Goal: Task Accomplishment & Management: Use online tool/utility

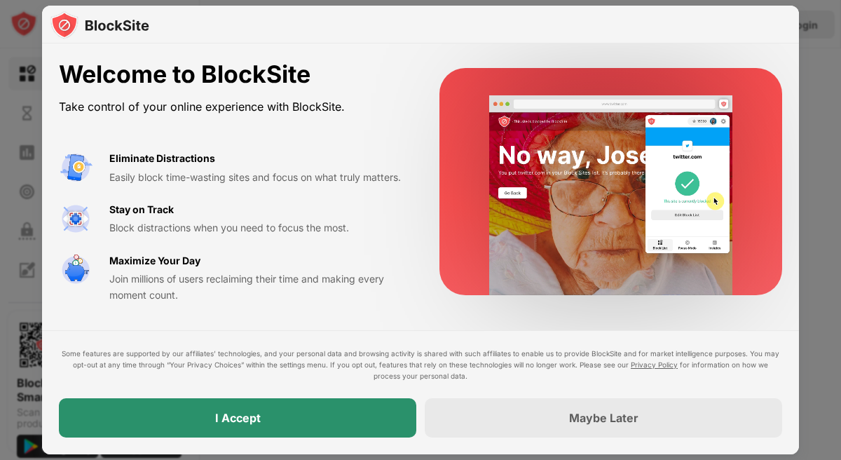
click at [273, 435] on div "I Accept" at bounding box center [237, 417] width 357 height 39
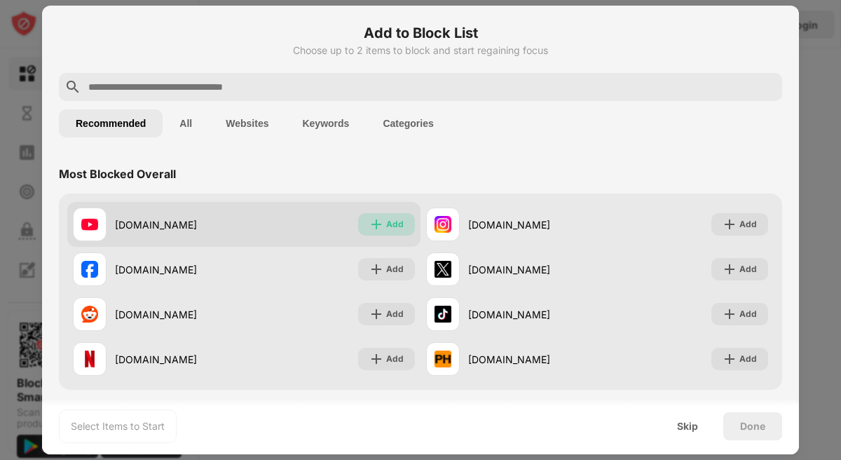
click at [380, 223] on img at bounding box center [376, 224] width 14 height 14
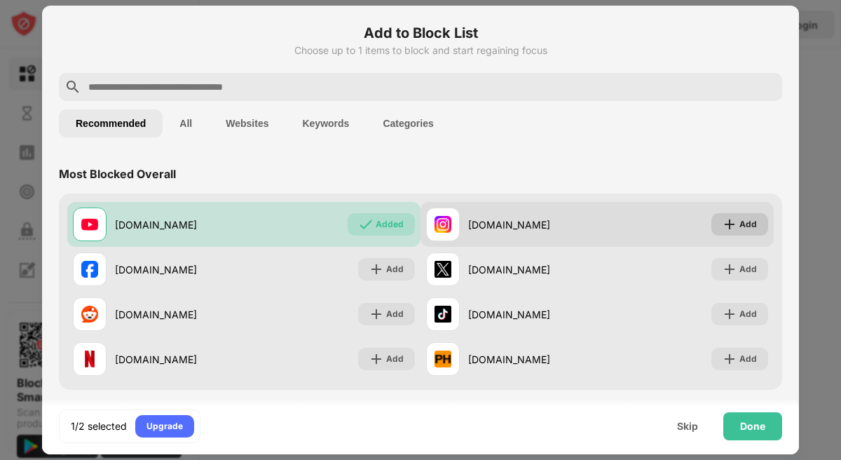
click at [749, 224] on div "Add" at bounding box center [749, 224] width 18 height 14
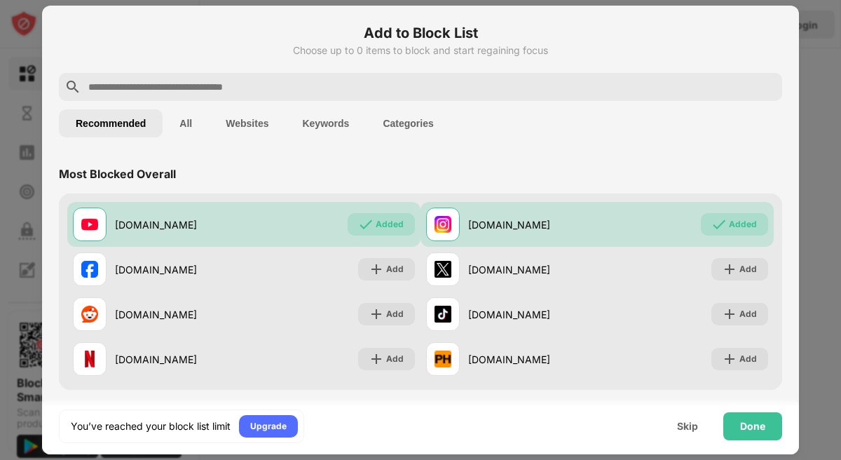
click at [163, 84] on input "text" at bounding box center [432, 87] width 690 height 17
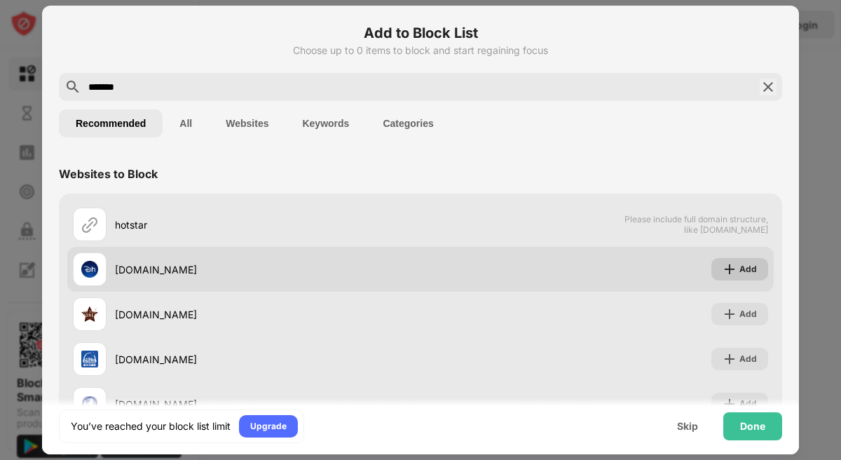
type input "*******"
click at [733, 260] on div "Add" at bounding box center [739, 269] width 57 height 22
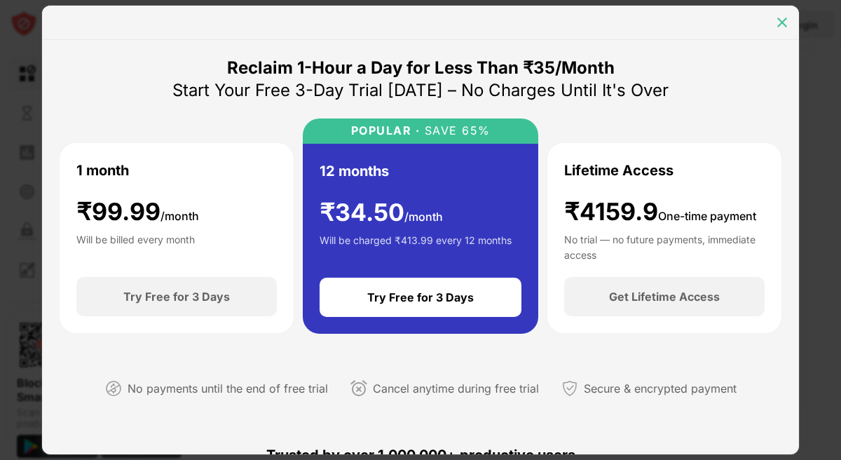
click at [781, 15] on img at bounding box center [782, 22] width 14 height 14
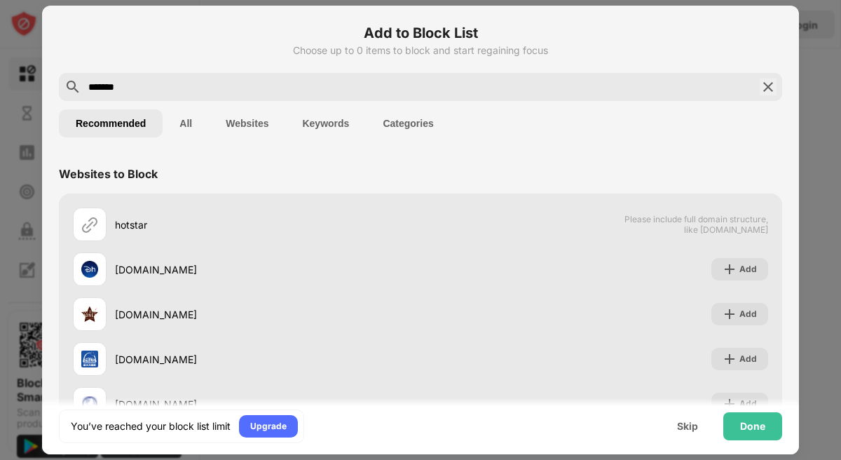
click at [798, 40] on div "Add to Block List Choose up to 0 items to block and start regaining focus *****…" at bounding box center [420, 278] width 757 height 544
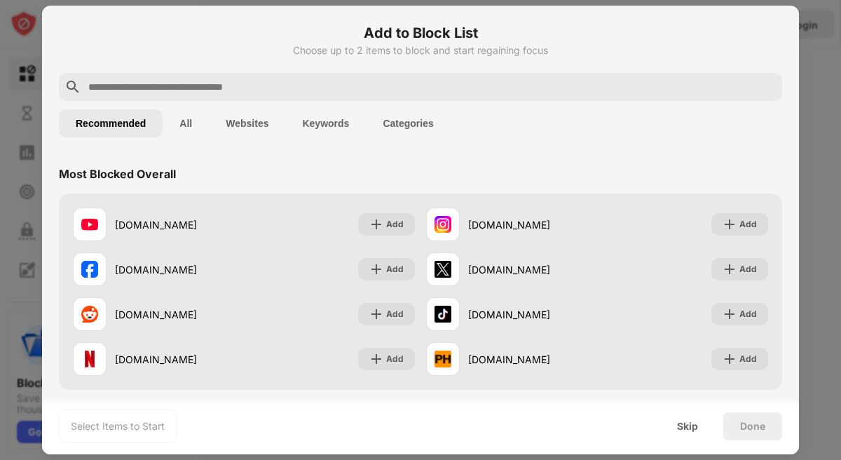
click at [512, 140] on div "Recommended All Websites Keywords Categories" at bounding box center [420, 123] width 723 height 45
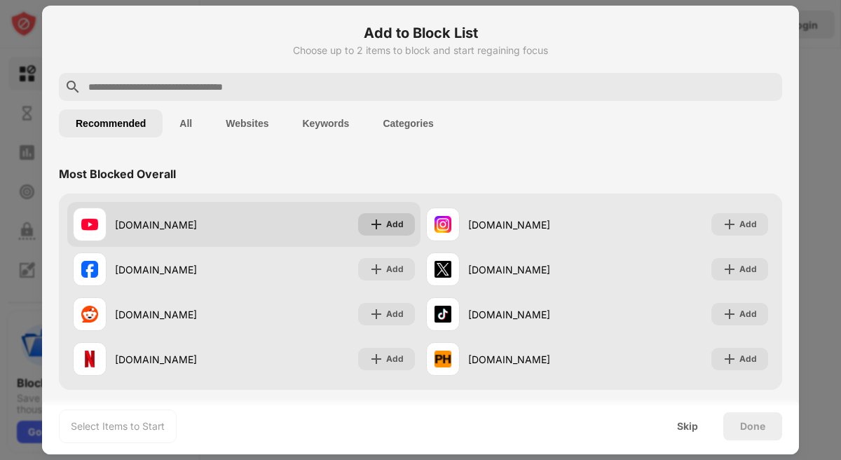
click at [392, 220] on div "Add" at bounding box center [395, 224] width 18 height 14
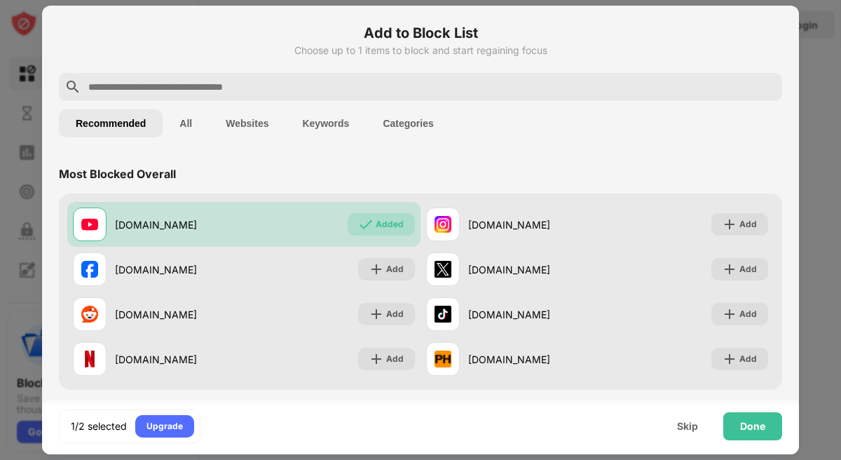
click at [310, 85] on input "text" at bounding box center [432, 87] width 690 height 17
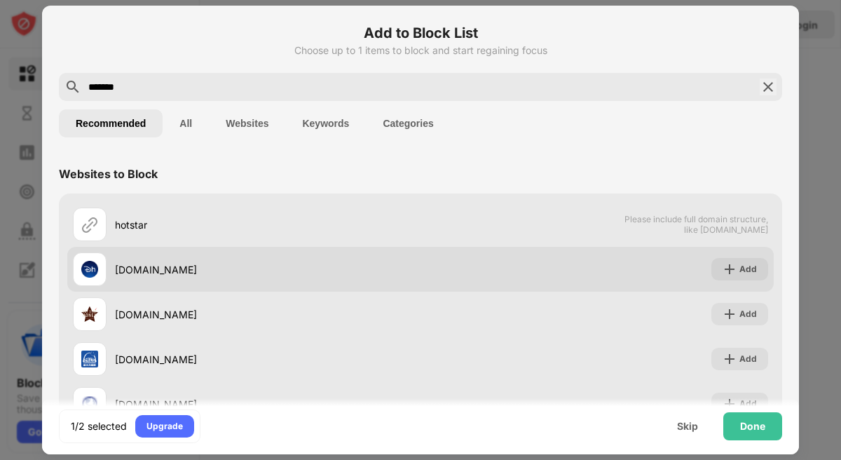
type input "*******"
click at [712, 275] on div "Add" at bounding box center [739, 269] width 57 height 22
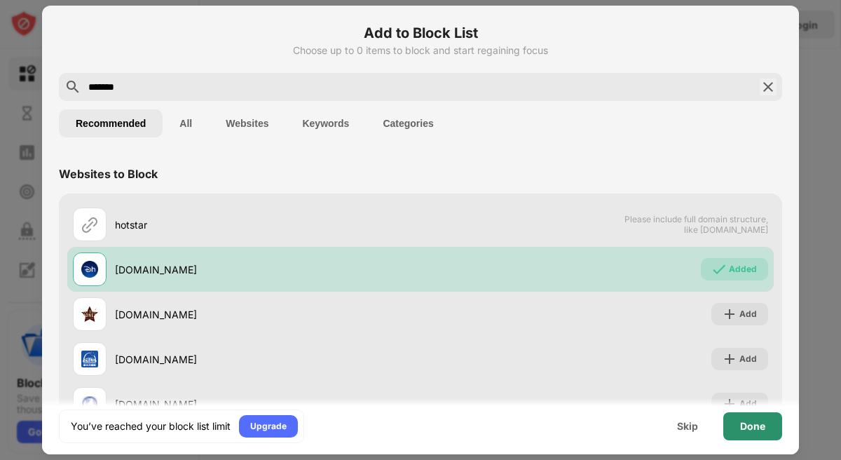
click at [754, 426] on div "Done" at bounding box center [752, 426] width 25 height 11
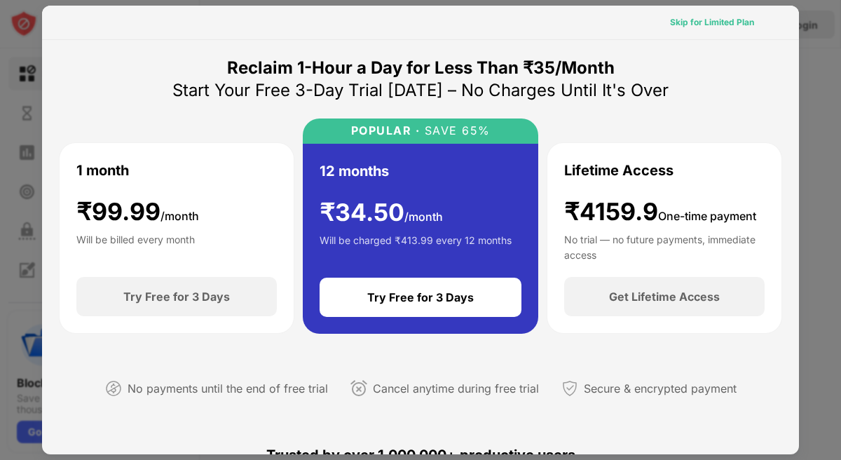
click at [725, 18] on div "Skip for Limited Plan" at bounding box center [712, 22] width 84 height 14
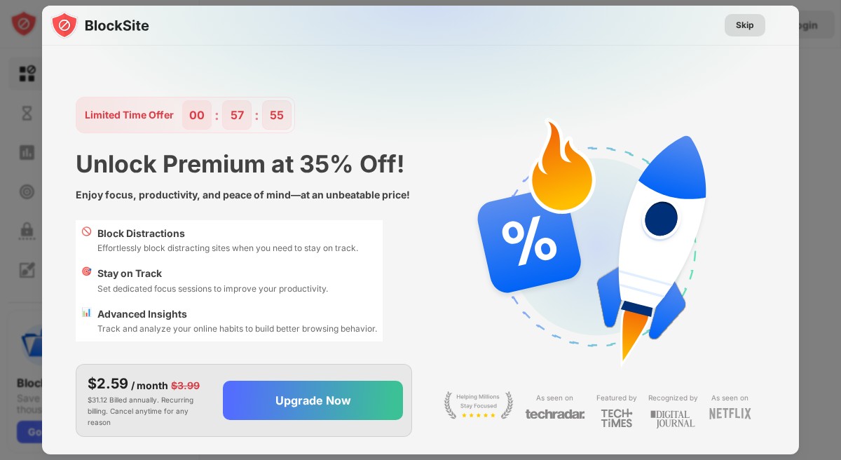
click at [748, 22] on div "Skip" at bounding box center [745, 25] width 18 height 14
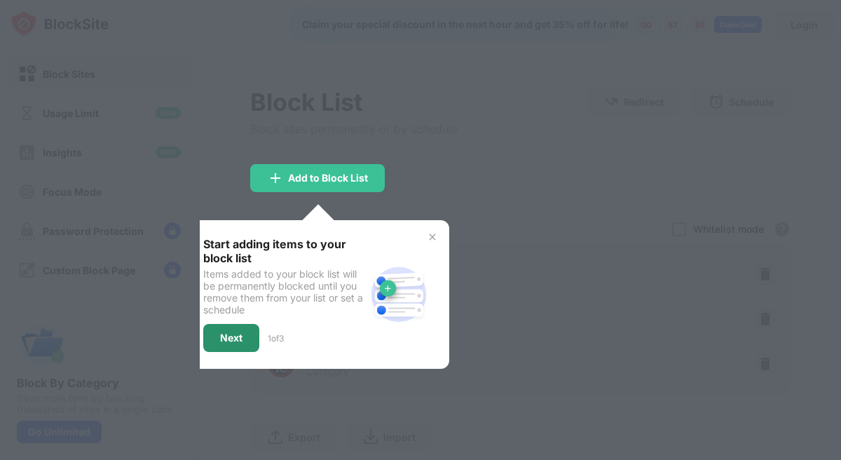
click at [243, 332] on div "Next" at bounding box center [231, 338] width 56 height 28
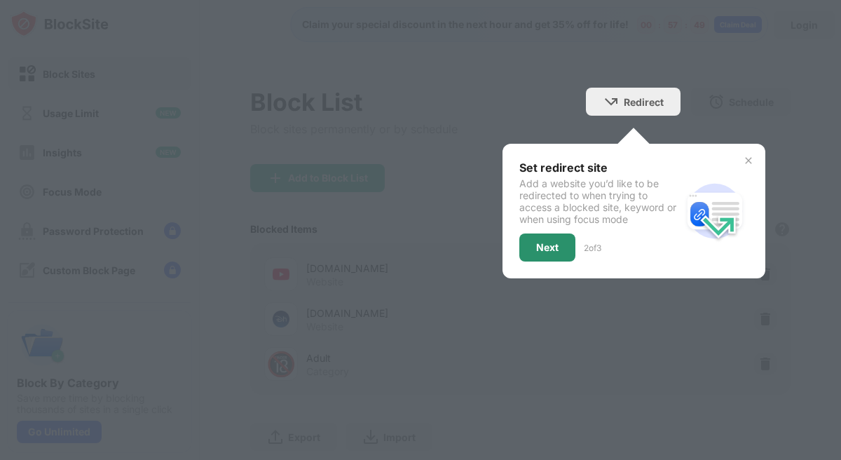
click at [543, 240] on div "Next" at bounding box center [547, 247] width 56 height 28
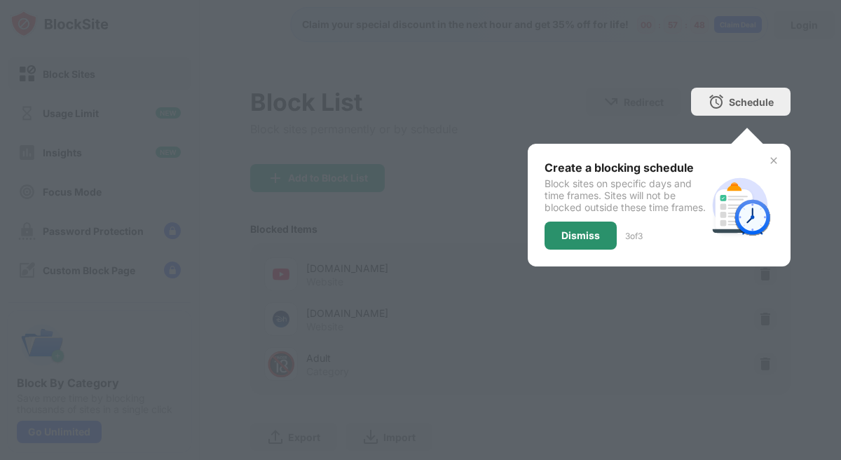
click at [555, 245] on div "Dismiss" at bounding box center [581, 236] width 72 height 28
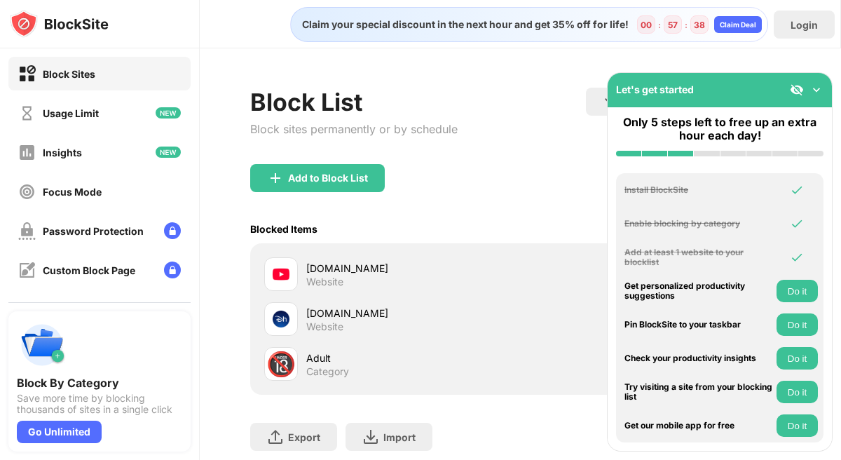
click at [803, 324] on button "Do it" at bounding box center [797, 324] width 41 height 22
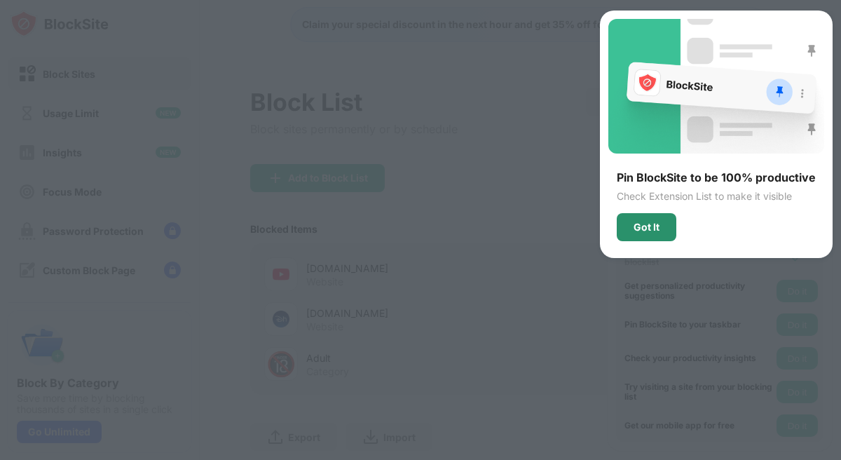
click at [654, 233] on div "Got It" at bounding box center [647, 227] width 60 height 28
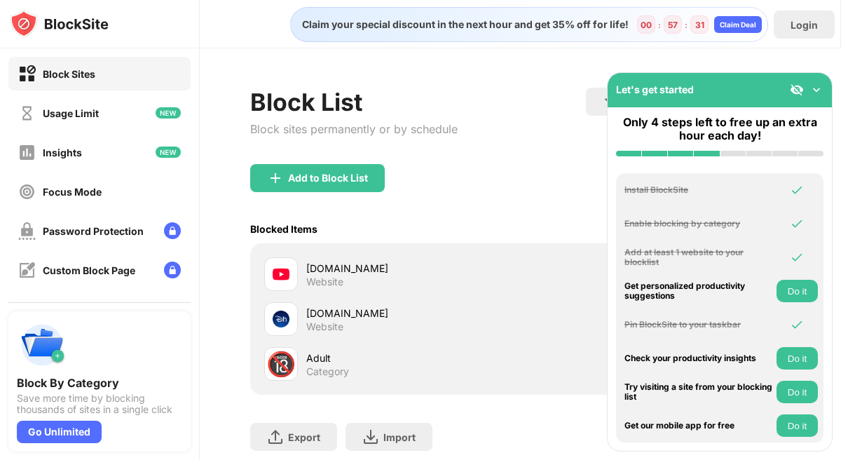
click at [805, 393] on button "Do it" at bounding box center [797, 392] width 41 height 22
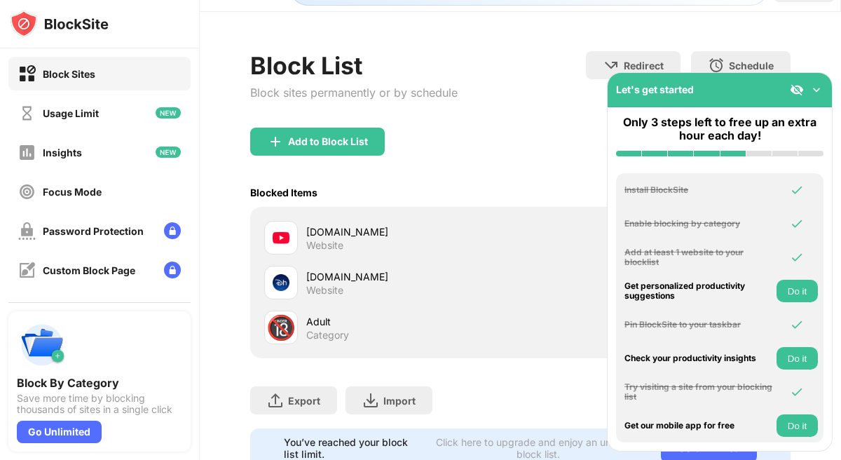
scroll to position [83, 0]
